Goal: Information Seeking & Learning: Find specific fact

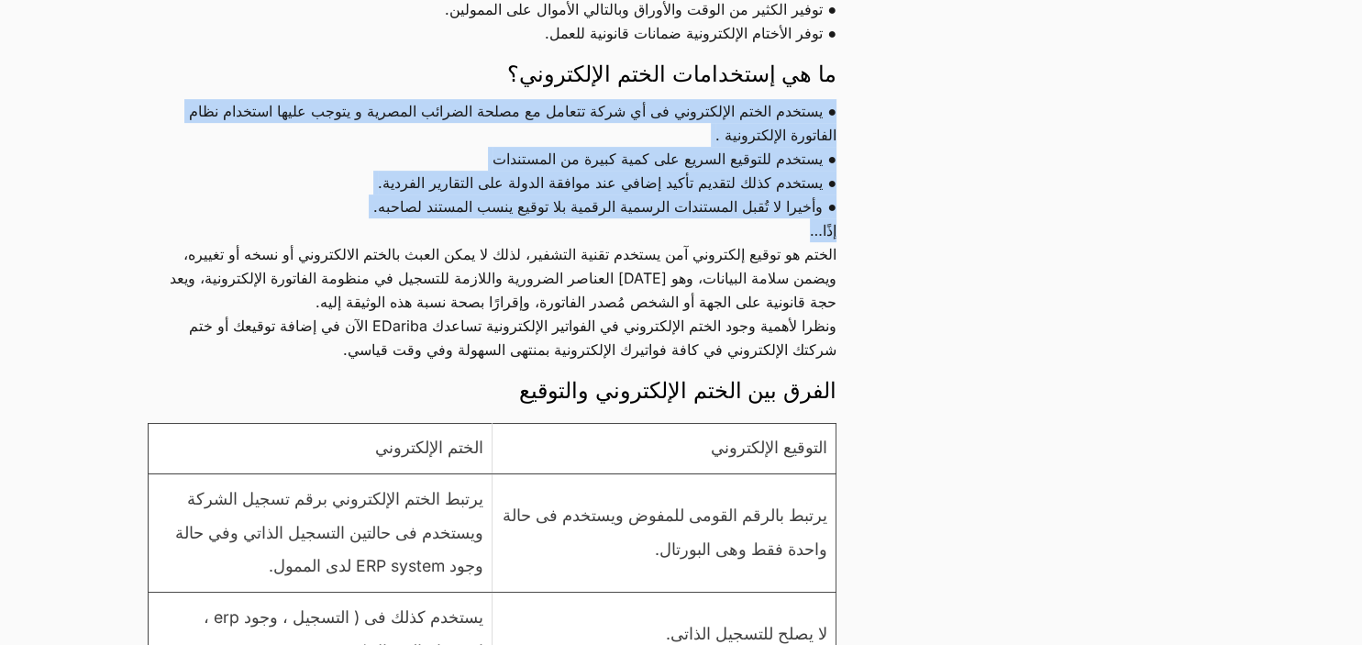
scroll to position [678, 0]
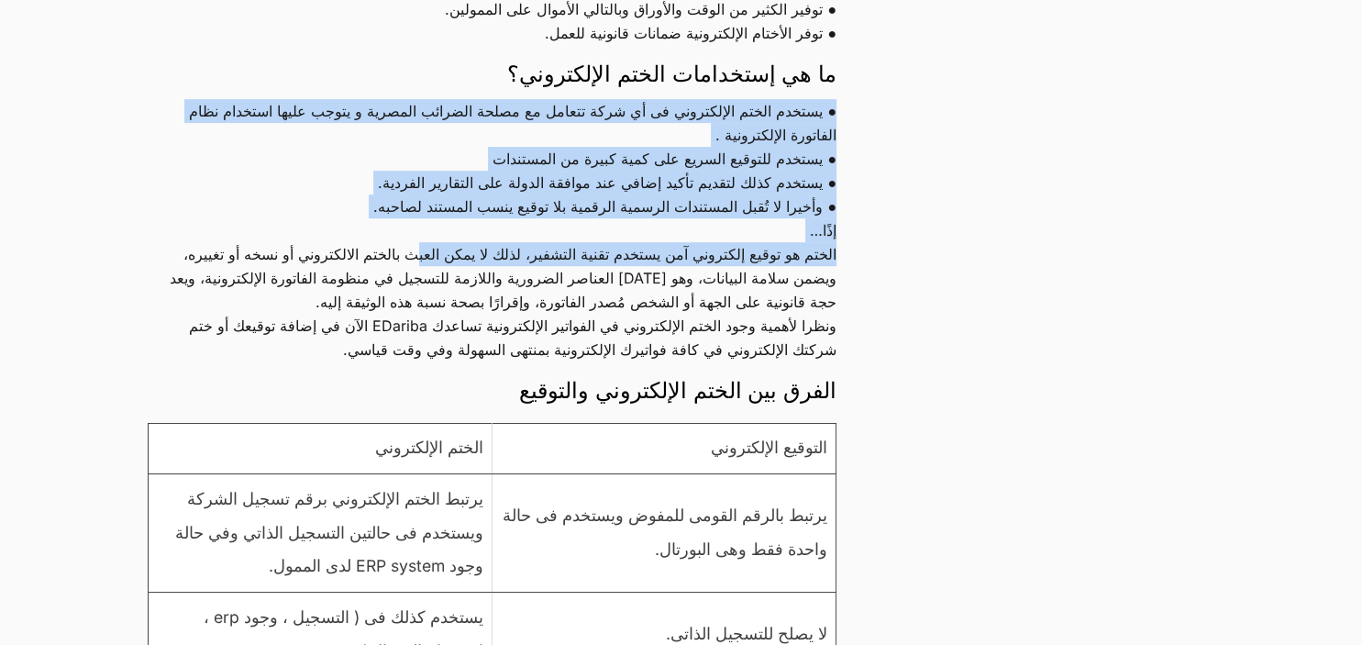
click at [423, 266] on p "الختم هو توقيع إلكتروني آمن يستخدم تقنية التشفير، لذلك لا يمكن العبث بالختم الا…" at bounding box center [492, 278] width 689 height 72
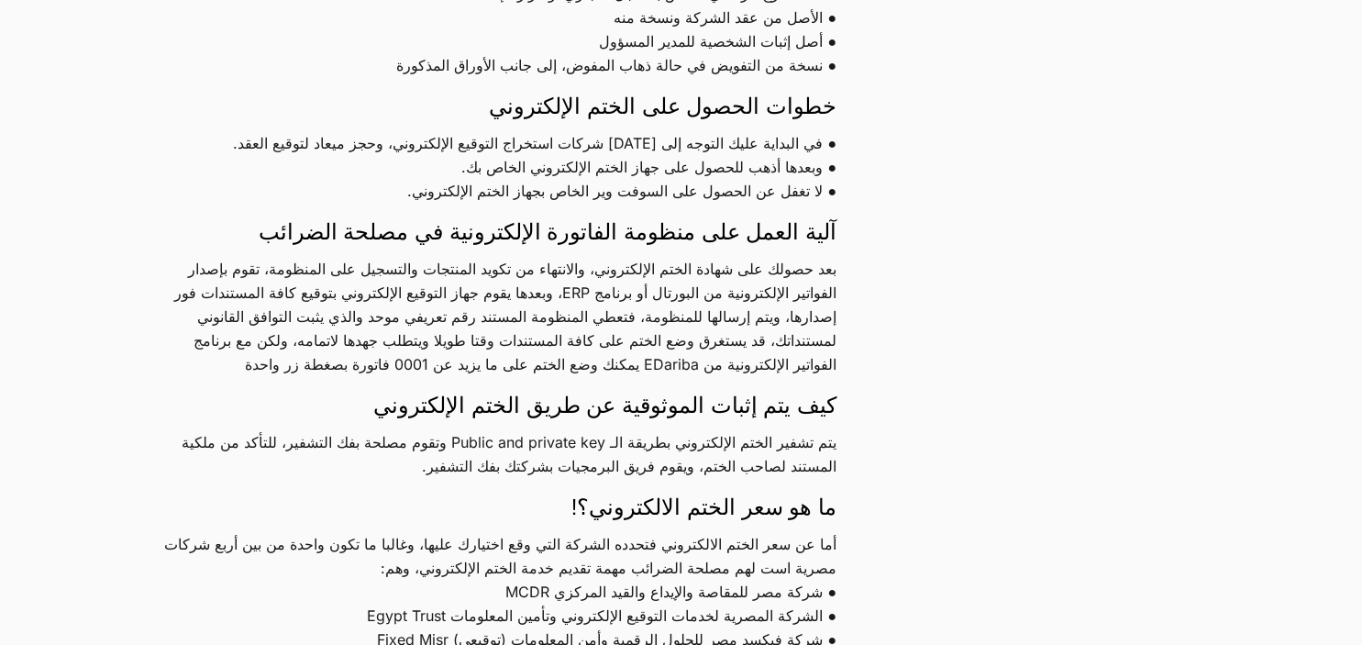
scroll to position [1882, 0]
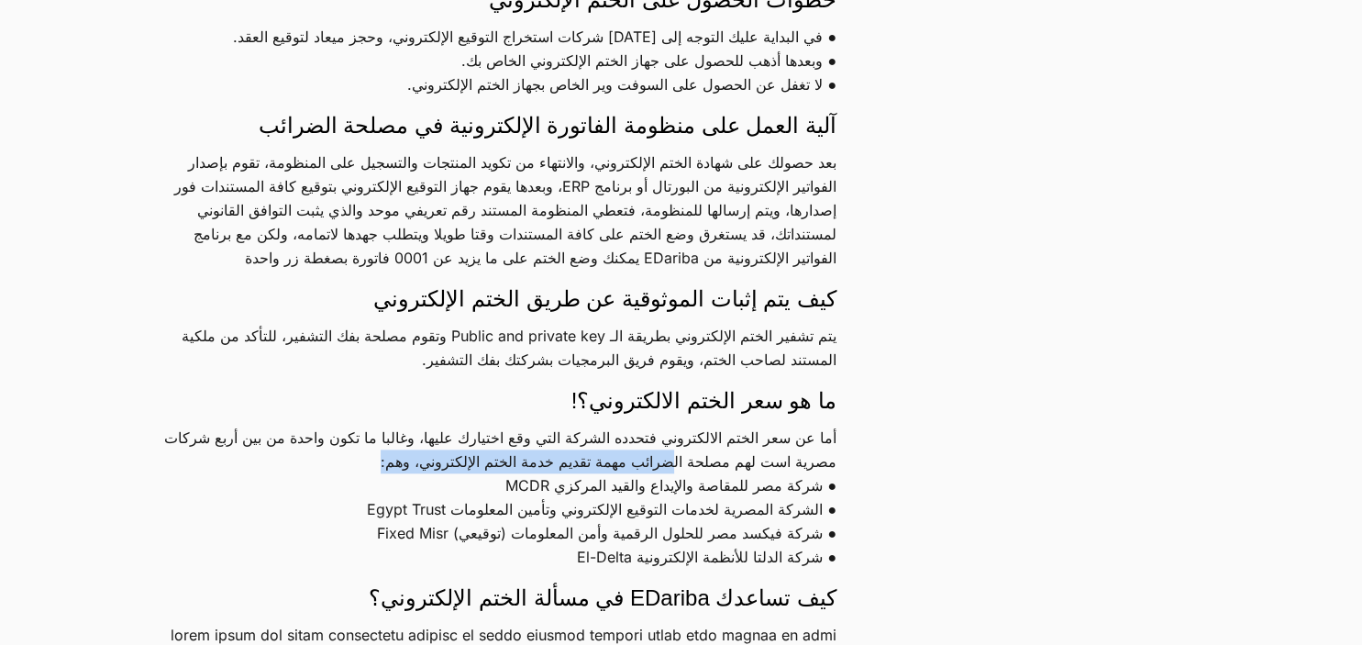
drag, startPoint x: 715, startPoint y: 467, endPoint x: 423, endPoint y: 461, distance: 292.6
click at [423, 461] on p "أما عن سعر الختم الالكتروني فتحدده الشركة التي وقع اختيارك عليها، وغالبا ما تكو…" at bounding box center [492, 497] width 689 height 143
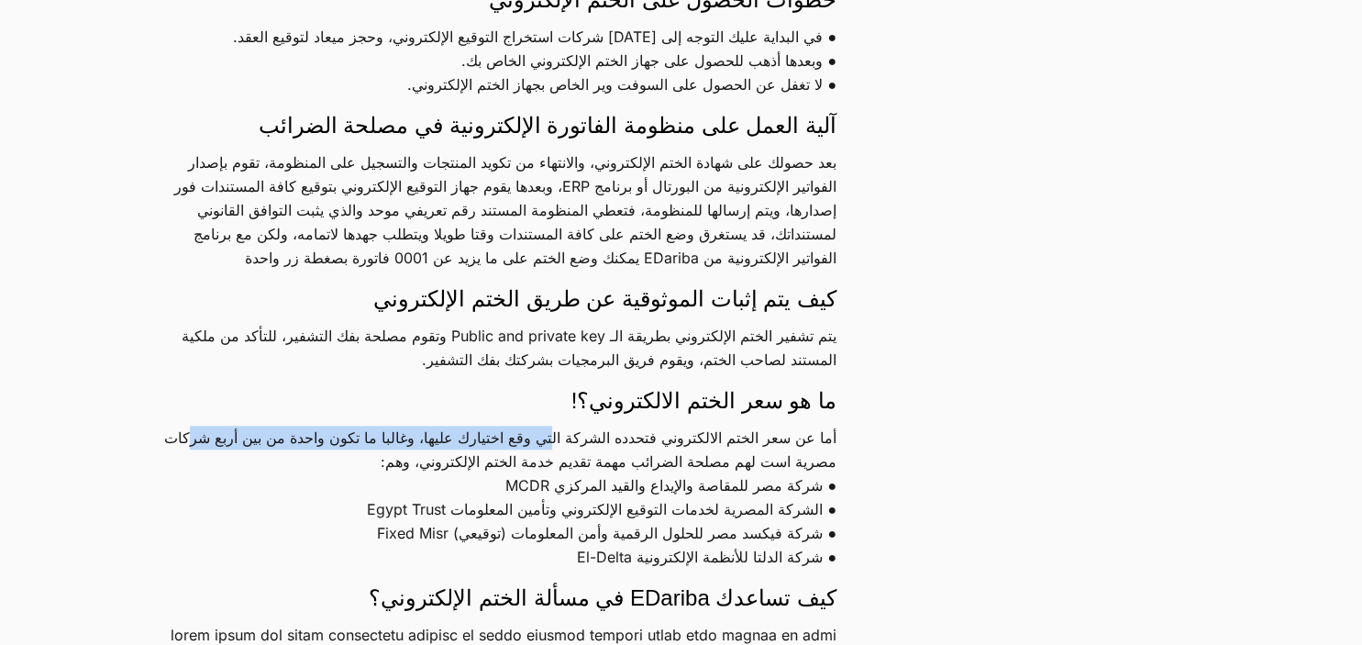
drag, startPoint x: 565, startPoint y: 427, endPoint x: 215, endPoint y: 422, distance: 350.4
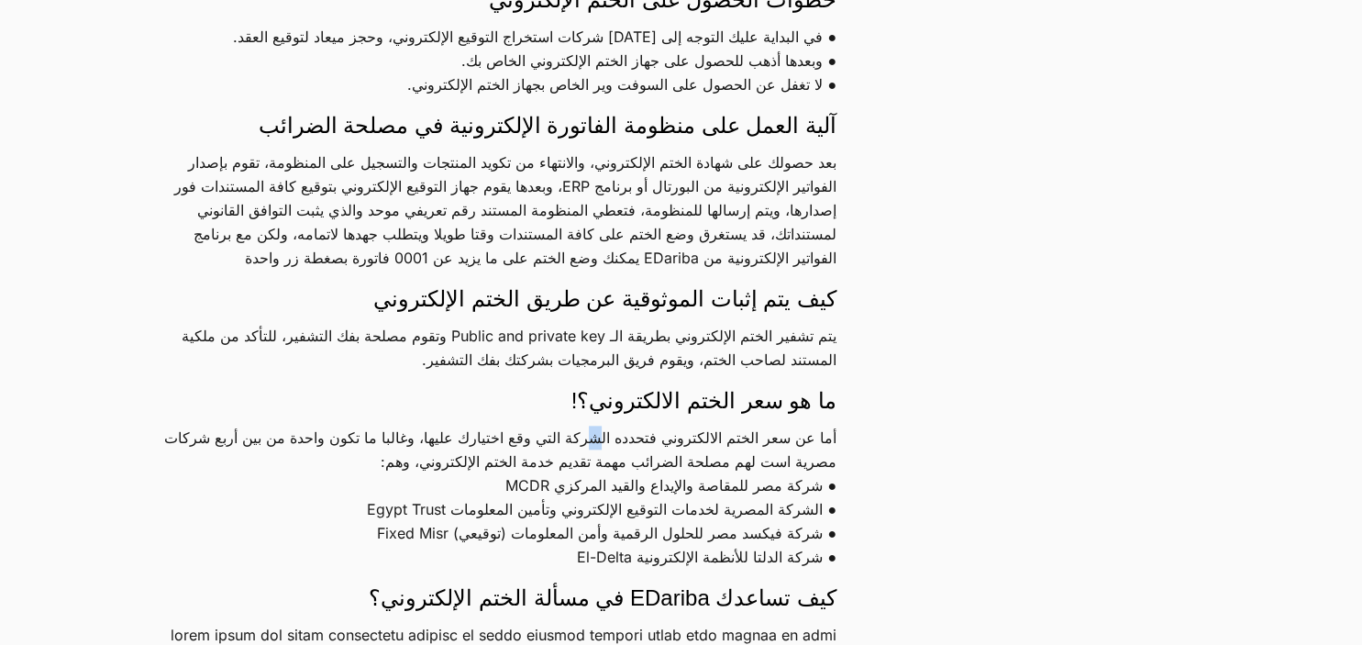
click at [604, 447] on p "أما عن سعر الختم الالكتروني فتحدده الشركة التي وقع اختيارك عليها، وغالبا ما تكو…" at bounding box center [492, 497] width 689 height 143
click at [604, 434] on p "أما عن سعر الختم الالكتروني فتحدده الشركة التي وقع اختيارك عليها، وغالبا ما تكو…" at bounding box center [492, 497] width 689 height 143
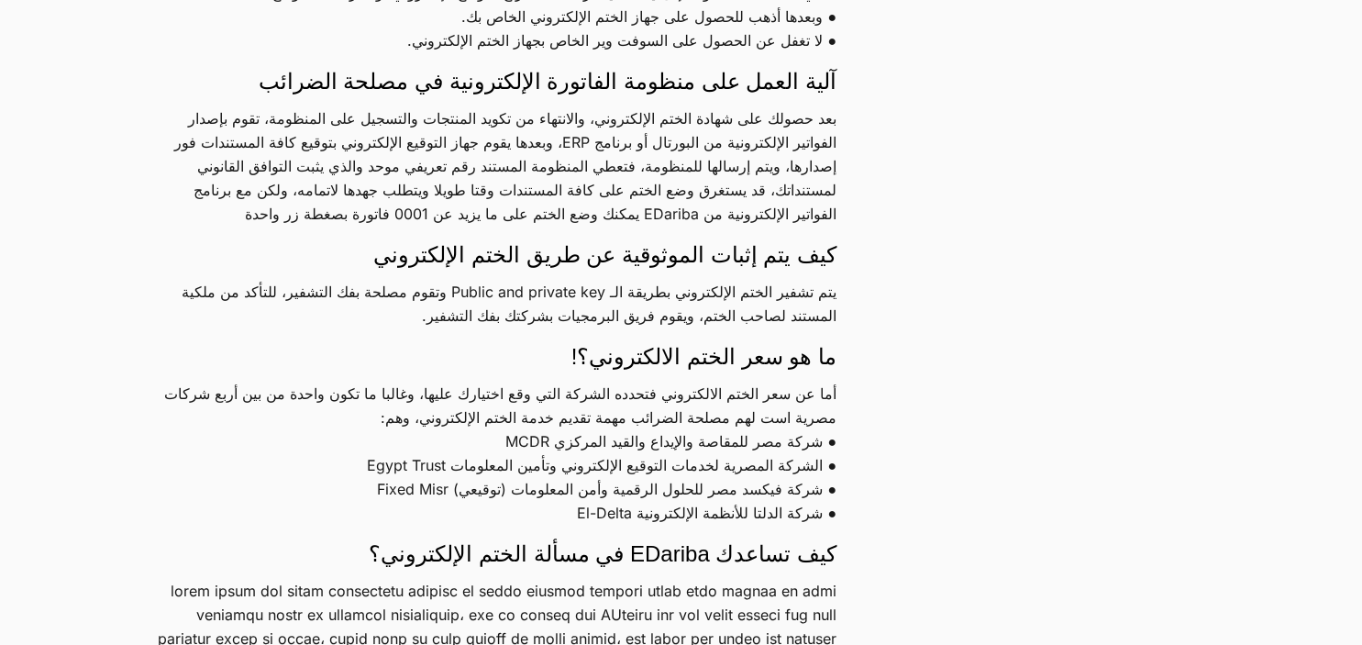
scroll to position [1978, 0]
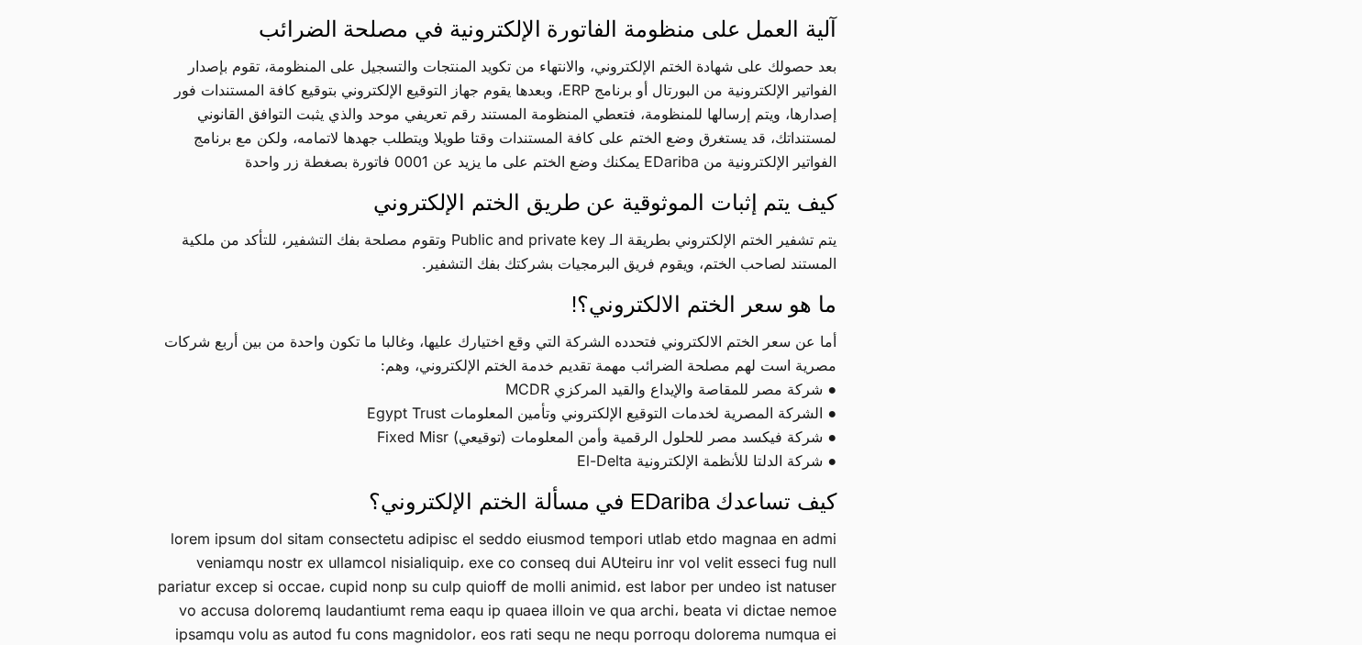
click at [536, 388] on p "أما عن سعر الختم الالكتروني فتحدده الشركة التي وقع اختيارك عليها، وغالبا ما تكو…" at bounding box center [492, 400] width 689 height 143
drag, startPoint x: 391, startPoint y: 438, endPoint x: 460, endPoint y: 442, distance: 68.9
click at [460, 442] on p "أما عن سعر الختم الالكتروني فتحدده الشركة التي وقع اختيارك عليها، وغالبا ما تكو…" at bounding box center [492, 400] width 689 height 143
